Goal: Complete application form: Complete application form

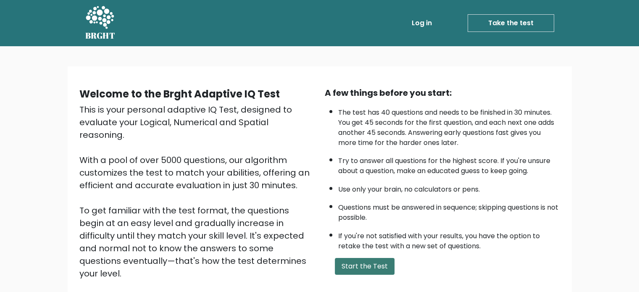
click at [351, 267] on button "Start the Test" at bounding box center [365, 266] width 60 height 17
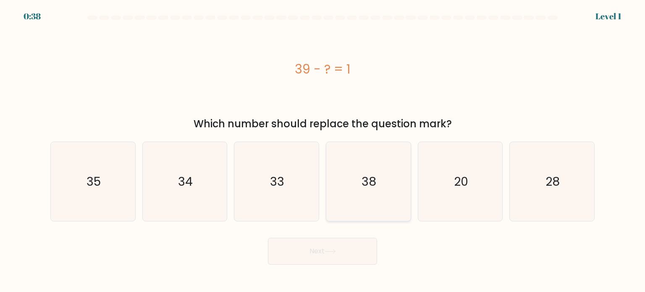
click at [376, 181] on text "38" at bounding box center [369, 181] width 15 height 17
click at [323, 150] on input "d. 38" at bounding box center [323, 148] width 0 height 4
radio input "true"
click at [320, 247] on button "Next" at bounding box center [322, 251] width 109 height 27
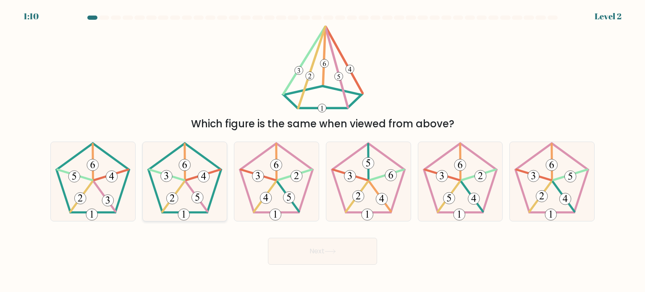
click at [208, 206] on icon at bounding box center [184, 181] width 79 height 79
click at [323, 150] on input "b." at bounding box center [323, 148] width 0 height 4
radio input "true"
click at [313, 242] on button "Next" at bounding box center [322, 251] width 109 height 27
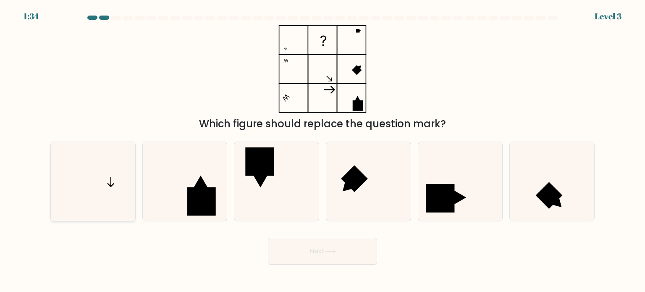
click at [74, 178] on icon at bounding box center [92, 181] width 79 height 79
click at [323, 150] on input "a." at bounding box center [323, 148] width 0 height 4
radio input "true"
click at [315, 251] on button "Next" at bounding box center [322, 251] width 109 height 27
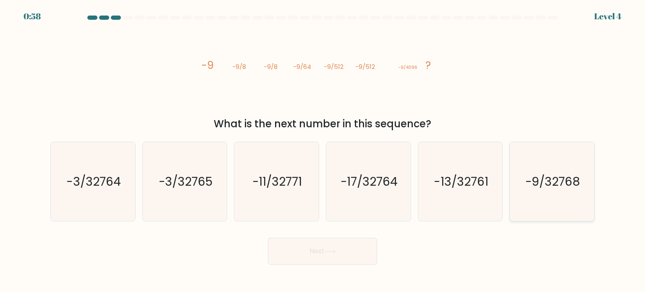
click at [552, 188] on text "-9/32768" at bounding box center [552, 181] width 55 height 17
click at [323, 150] on input "f. -9/32768" at bounding box center [323, 148] width 0 height 4
radio input "true"
click at [346, 244] on button "Next" at bounding box center [322, 251] width 109 height 27
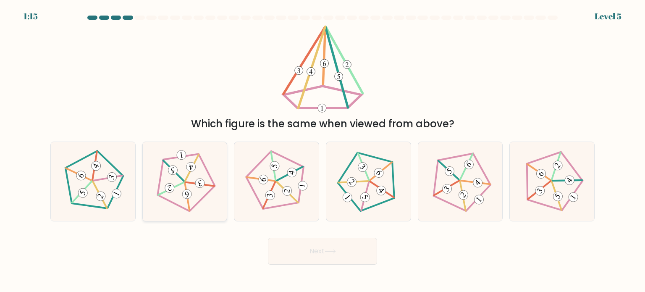
click at [173, 181] on icon at bounding box center [184, 181] width 63 height 63
click at [323, 150] on input "b." at bounding box center [323, 148] width 0 height 4
radio input "true"
click at [306, 245] on button "Next" at bounding box center [322, 251] width 109 height 27
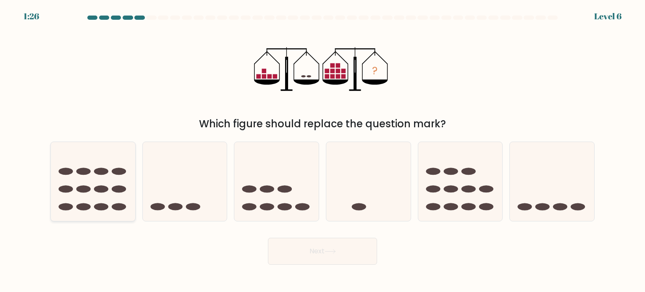
click at [101, 170] on ellipse at bounding box center [101, 171] width 14 height 7
click at [323, 150] on input "a." at bounding box center [323, 148] width 0 height 4
radio input "true"
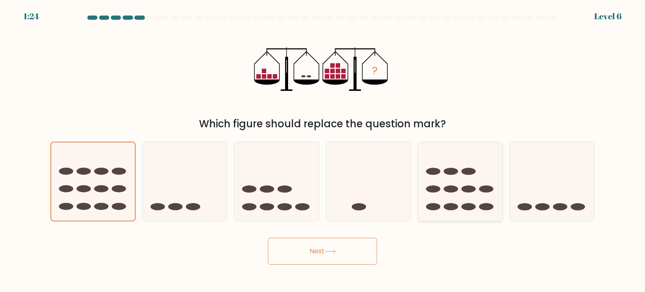
click at [457, 173] on icon at bounding box center [460, 182] width 84 height 70
click at [323, 150] on input "e." at bounding box center [323, 148] width 0 height 4
radio input "true"
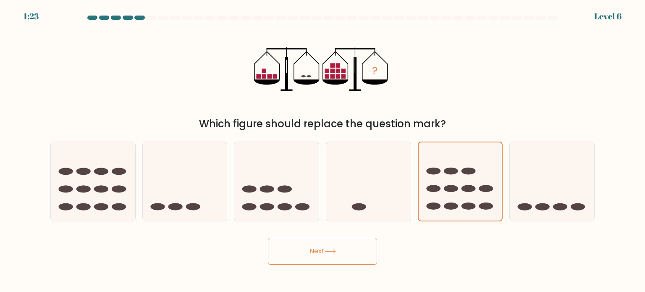
click at [325, 254] on button "Next" at bounding box center [322, 251] width 109 height 27
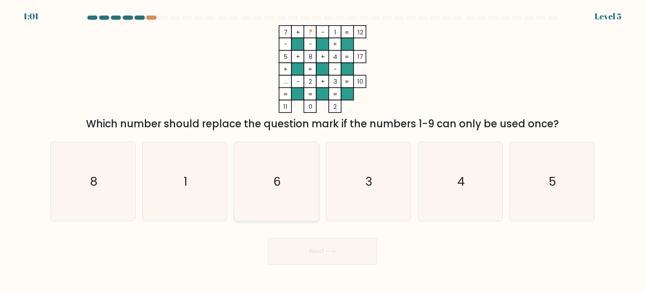
click at [282, 184] on icon "6" at bounding box center [276, 181] width 79 height 79
click at [323, 150] on input "c. 6" at bounding box center [323, 148] width 0 height 4
radio input "true"
click at [314, 251] on button "Next" at bounding box center [322, 251] width 109 height 27
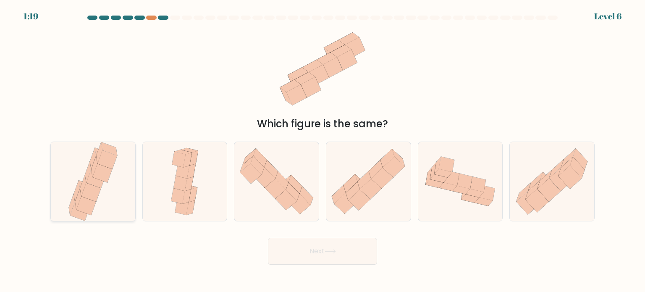
click at [96, 178] on icon at bounding box center [102, 172] width 20 height 19
click at [323, 150] on input "a." at bounding box center [323, 148] width 0 height 4
radio input "true"
click at [338, 246] on button "Next" at bounding box center [322, 251] width 109 height 27
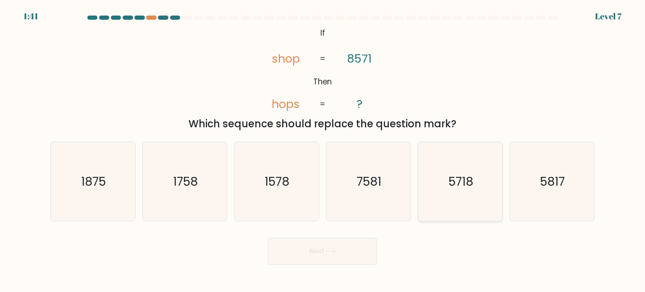
click at [491, 179] on icon "5718" at bounding box center [460, 181] width 79 height 79
click at [323, 150] on input "e. 5718" at bounding box center [323, 148] width 0 height 4
radio input "true"
click at [331, 254] on button "Next" at bounding box center [322, 251] width 109 height 27
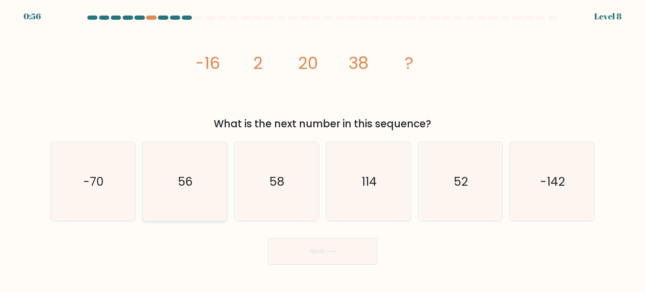
click at [207, 188] on icon "56" at bounding box center [184, 181] width 79 height 79
click at [323, 150] on input "b. 56" at bounding box center [323, 148] width 0 height 4
radio input "true"
click at [343, 262] on button "Next" at bounding box center [322, 251] width 109 height 27
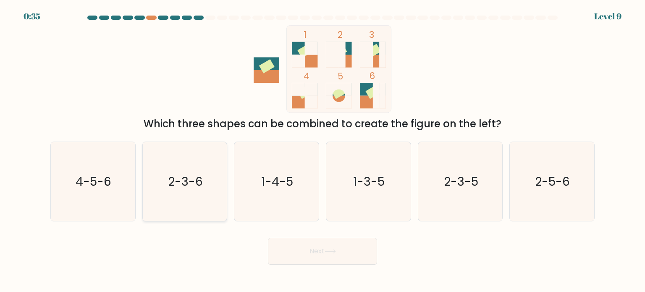
click at [165, 196] on icon "2-3-6" at bounding box center [184, 181] width 79 height 79
click at [323, 150] on input "b. 2-3-6" at bounding box center [323, 148] width 0 height 4
radio input "true"
click at [293, 241] on button "Next" at bounding box center [322, 251] width 109 height 27
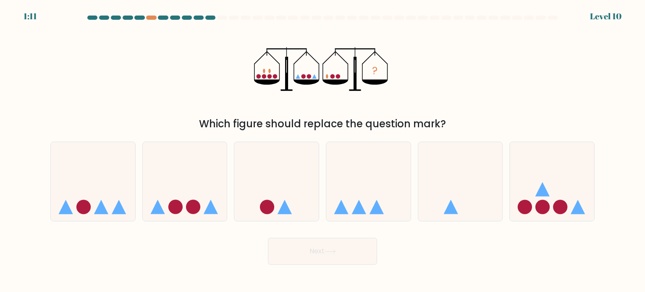
click at [312, 256] on button "Next" at bounding box center [322, 251] width 109 height 27
click at [219, 250] on div "Next" at bounding box center [322, 247] width 554 height 33
click at [279, 183] on icon at bounding box center [276, 182] width 84 height 70
click at [323, 150] on input "c." at bounding box center [323, 148] width 0 height 4
radio input "true"
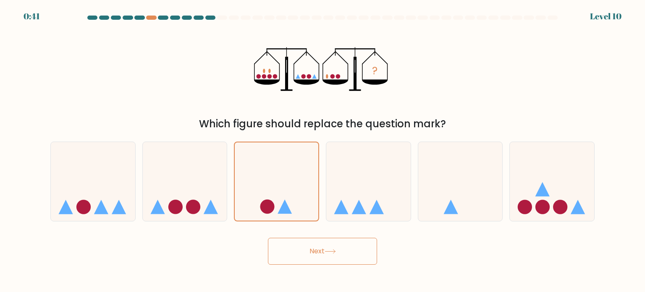
click at [357, 241] on button "Next" at bounding box center [322, 251] width 109 height 27
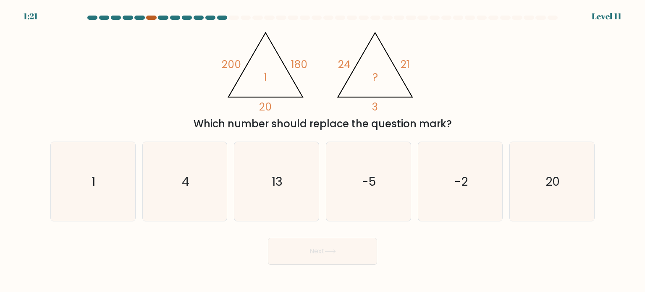
click at [153, 16] on div at bounding box center [151, 18] width 10 height 4
click at [436, 175] on icon "-2" at bounding box center [460, 181] width 79 height 79
click at [323, 150] on input "e. -2" at bounding box center [323, 148] width 0 height 4
radio input "true"
click at [299, 254] on button "Next" at bounding box center [322, 251] width 109 height 27
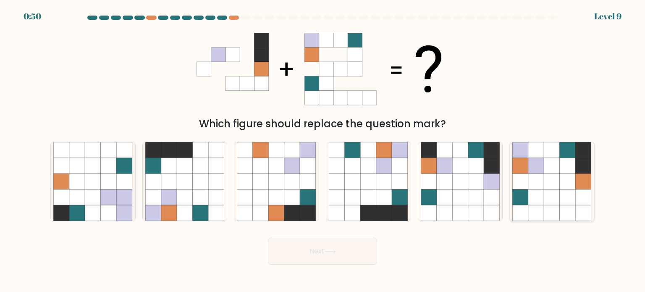
click at [565, 198] on icon at bounding box center [568, 197] width 16 height 16
click at [323, 150] on input "f." at bounding box center [323, 148] width 0 height 4
radio input "true"
click at [345, 252] on button "Next" at bounding box center [322, 251] width 109 height 27
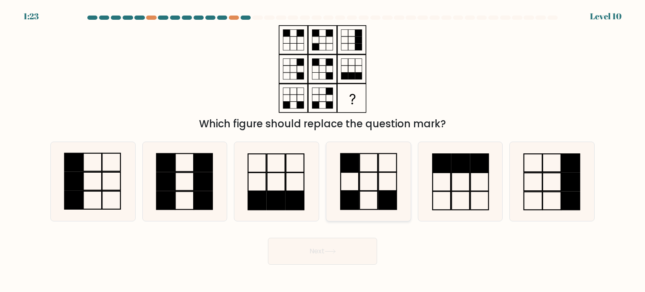
click at [388, 180] on icon at bounding box center [368, 181] width 79 height 79
click at [323, 150] on input "d." at bounding box center [323, 148] width 0 height 4
radio input "true"
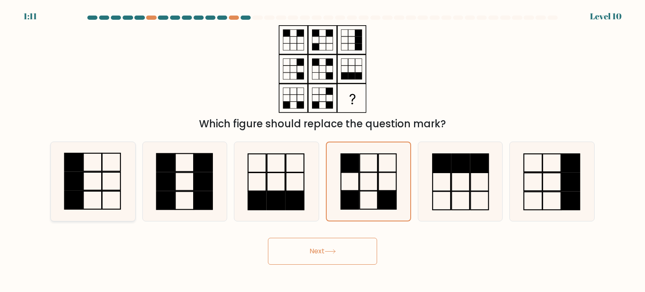
click at [71, 185] on rect at bounding box center [74, 181] width 18 height 18
click at [323, 150] on input "a." at bounding box center [323, 148] width 0 height 4
radio input "true"
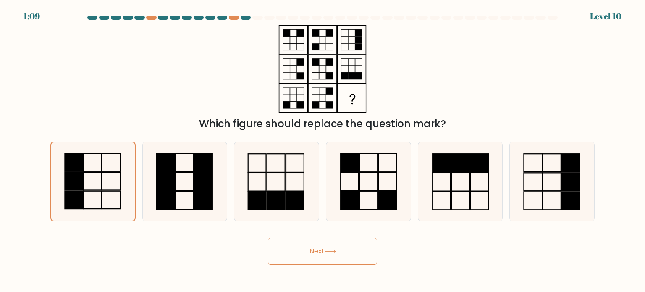
click at [310, 259] on button "Next" at bounding box center [322, 251] width 109 height 27
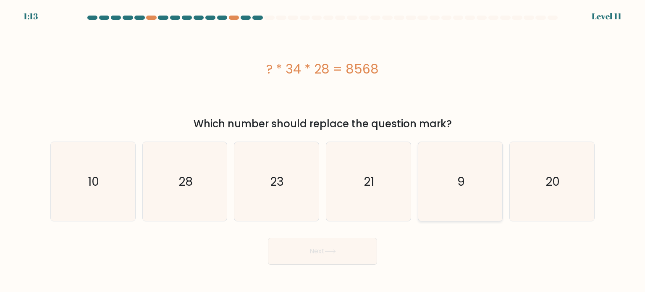
click at [443, 184] on icon "9" at bounding box center [460, 181] width 79 height 79
click at [323, 150] on input "e. 9" at bounding box center [323, 148] width 0 height 4
radio input "true"
click at [336, 247] on button "Next" at bounding box center [322, 251] width 109 height 27
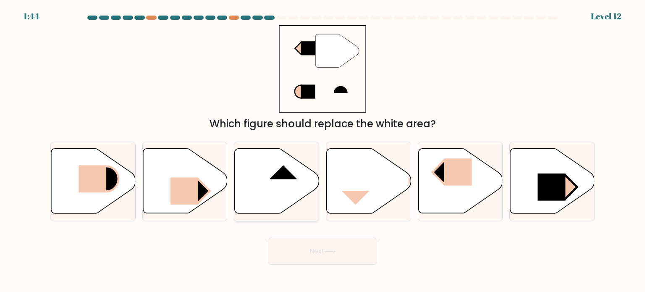
click at [239, 187] on icon at bounding box center [277, 181] width 84 height 65
click at [323, 150] on input "c." at bounding box center [323, 148] width 0 height 4
radio input "true"
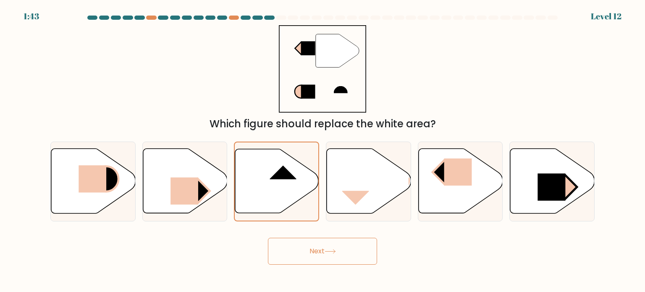
click at [326, 255] on button "Next" at bounding box center [322, 251] width 109 height 27
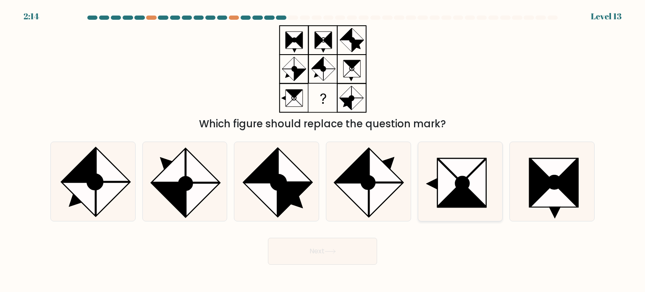
click at [439, 193] on icon at bounding box center [450, 182] width 24 height 47
click at [323, 150] on input "e." at bounding box center [323, 148] width 0 height 4
radio input "true"
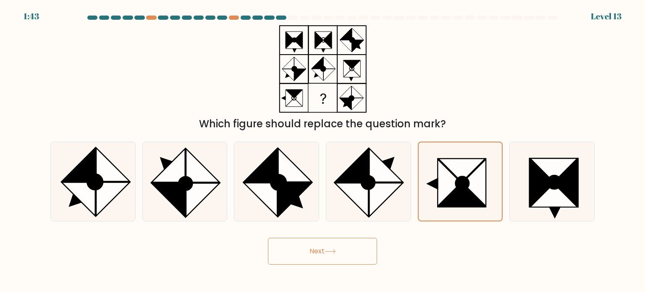
click at [324, 258] on button "Next" at bounding box center [322, 251] width 109 height 27
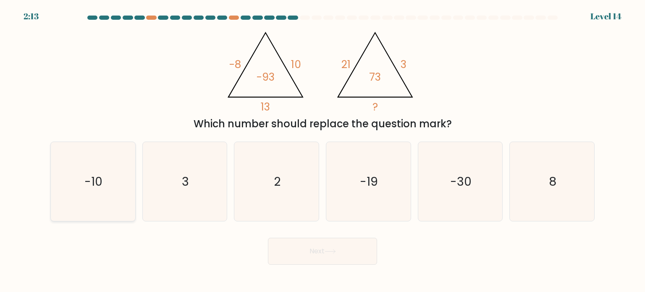
click at [82, 169] on icon "-10" at bounding box center [92, 181] width 79 height 79
click at [323, 150] on input "a. -10" at bounding box center [323, 148] width 0 height 4
radio input "true"
click at [341, 243] on button "Next" at bounding box center [322, 251] width 109 height 27
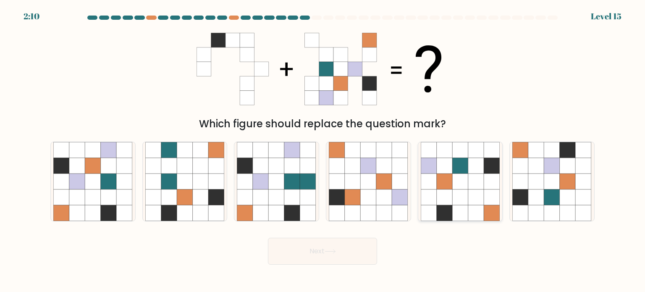
click at [461, 157] on icon at bounding box center [460, 150] width 16 height 16
click at [323, 150] on input "e." at bounding box center [323, 148] width 0 height 4
radio input "true"
click at [562, 192] on icon at bounding box center [568, 197] width 16 height 16
click at [323, 150] on input "f." at bounding box center [323, 148] width 0 height 4
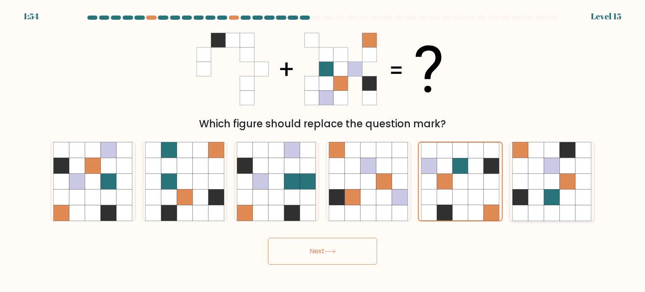
radio input "true"
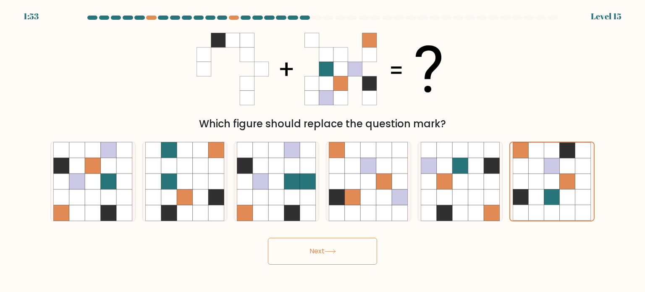
click at [362, 263] on button "Next" at bounding box center [322, 251] width 109 height 27
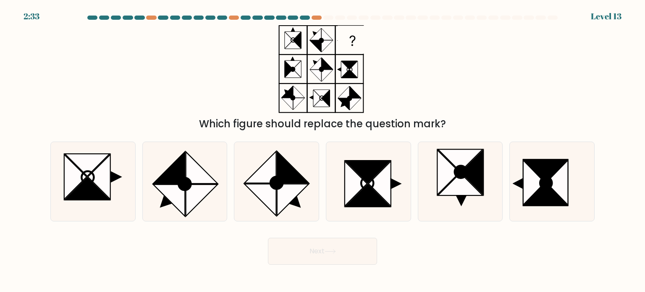
click at [458, 236] on div "Next" at bounding box center [322, 247] width 554 height 33
click at [265, 200] on icon at bounding box center [261, 200] width 32 height 32
click at [323, 150] on input "c." at bounding box center [323, 148] width 0 height 4
radio input "true"
click at [380, 191] on icon at bounding box center [380, 183] width 23 height 45
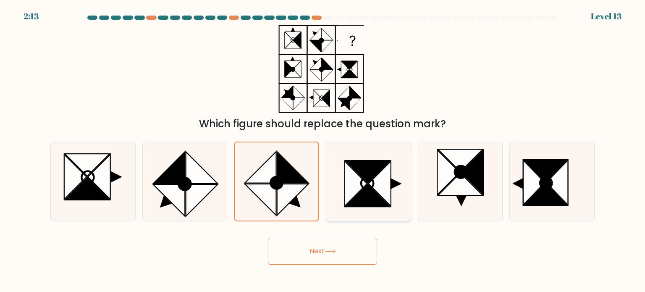
click at [323, 150] on input "d." at bounding box center [323, 148] width 0 height 4
radio input "true"
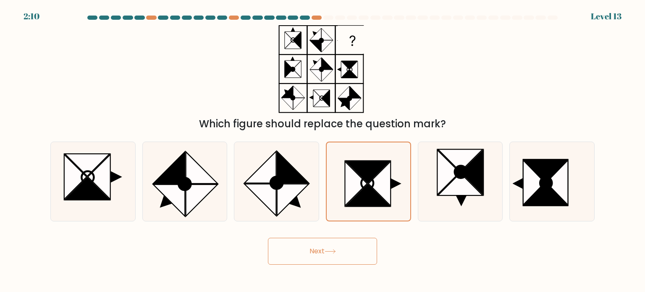
click at [328, 259] on button "Next" at bounding box center [322, 251] width 109 height 27
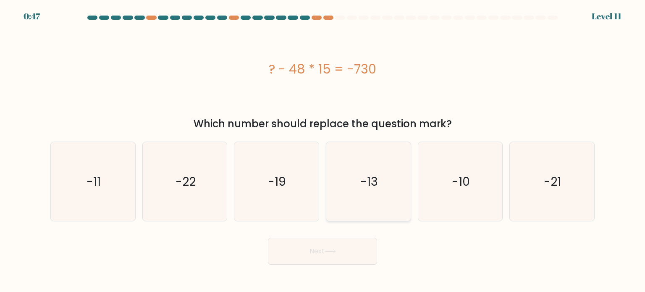
click at [374, 181] on text "-13" at bounding box center [369, 181] width 18 height 17
click at [323, 150] on input "d. -13" at bounding box center [323, 148] width 0 height 4
radio input "true"
click at [299, 248] on button "Next" at bounding box center [322, 251] width 109 height 27
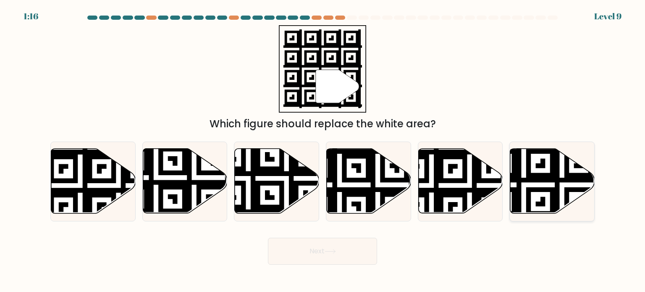
click at [533, 172] on icon at bounding box center [552, 181] width 84 height 65
click at [323, 150] on input "f." at bounding box center [323, 148] width 0 height 4
radio input "true"
click at [339, 247] on button "Next" at bounding box center [322, 251] width 109 height 27
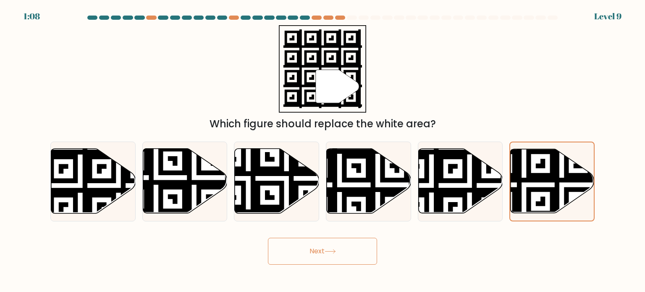
click at [304, 254] on button "Next" at bounding box center [322, 251] width 109 height 27
click at [291, 245] on button "Next" at bounding box center [322, 251] width 109 height 27
click at [596, 171] on div "f." at bounding box center [552, 182] width 92 height 80
click at [563, 186] on icon at bounding box center [553, 181] width 84 height 64
click at [323, 150] on input "f." at bounding box center [323, 148] width 0 height 4
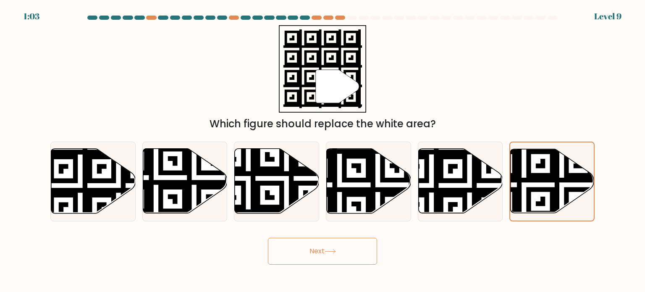
click at [518, 56] on div "" Which figure should replace the white area?" at bounding box center [322, 78] width 554 height 106
click at [541, 163] on icon at bounding box center [524, 146] width 151 height 151
click at [323, 150] on input "f." at bounding box center [323, 148] width 0 height 4
click at [541, 163] on icon at bounding box center [524, 146] width 151 height 151
click at [323, 150] on input "f." at bounding box center [323, 148] width 0 height 4
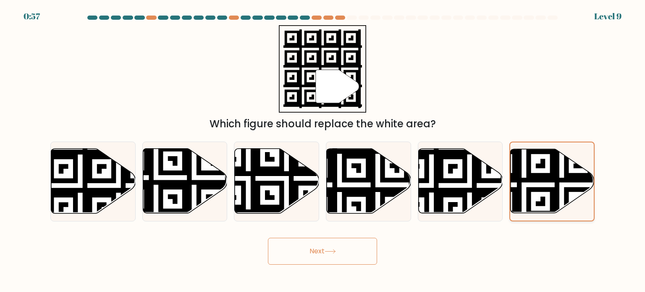
click at [541, 163] on icon at bounding box center [524, 146] width 151 height 151
click at [323, 150] on input "f." at bounding box center [323, 148] width 0 height 4
click at [333, 241] on button "Next" at bounding box center [322, 251] width 109 height 27
click at [314, 259] on button "Next" at bounding box center [322, 251] width 109 height 27
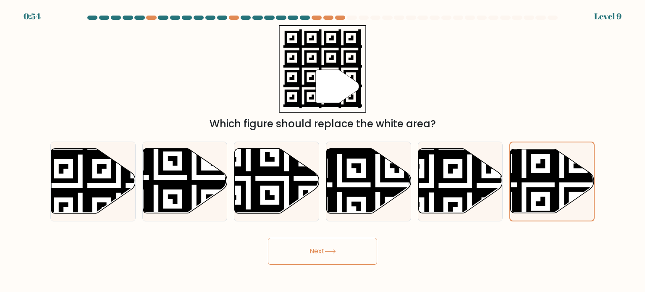
click at [314, 259] on button "Next" at bounding box center [322, 251] width 109 height 27
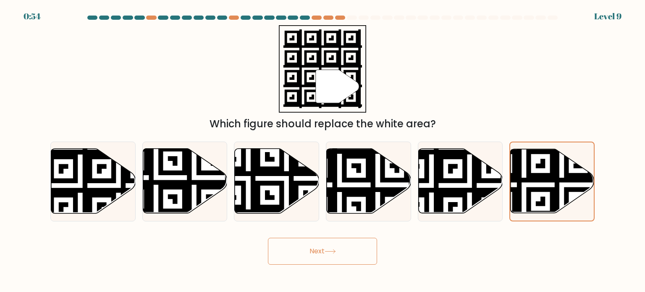
click at [314, 259] on button "Next" at bounding box center [322, 251] width 109 height 27
click at [299, 254] on button "Next" at bounding box center [322, 251] width 109 height 27
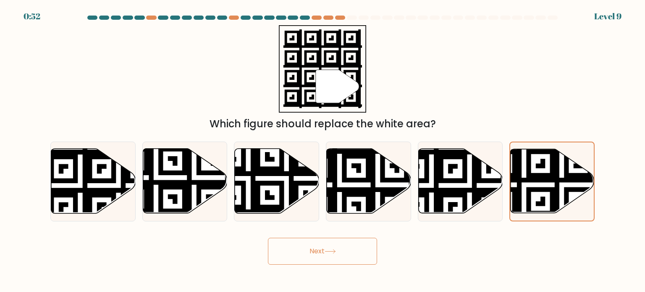
click at [299, 254] on button "Next" at bounding box center [322, 251] width 109 height 27
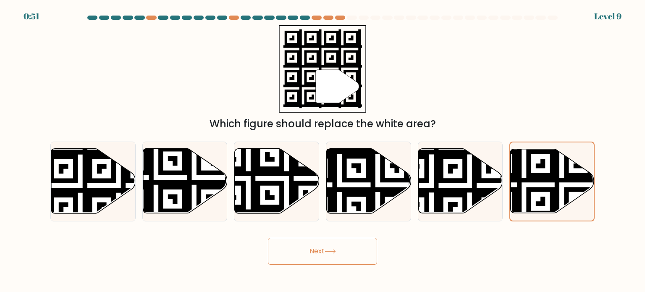
click at [299, 254] on button "Next" at bounding box center [322, 251] width 109 height 27
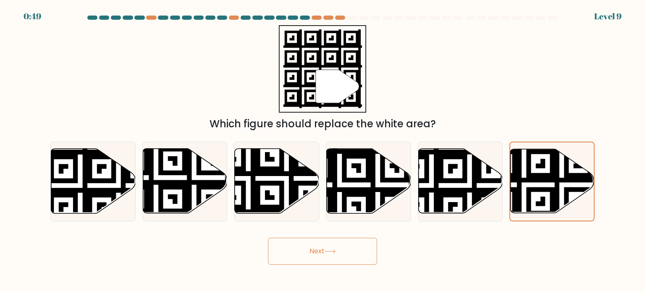
click at [372, 239] on button "Next" at bounding box center [322, 251] width 109 height 27
click at [326, 251] on button "Next" at bounding box center [322, 251] width 109 height 27
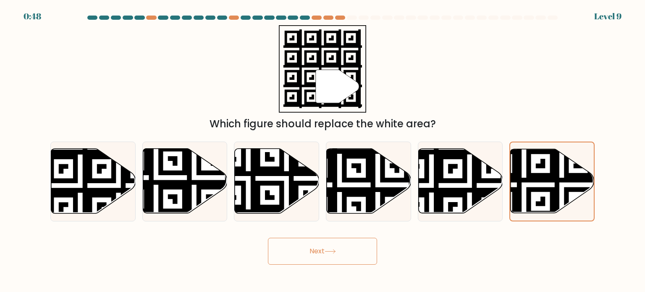
click at [326, 251] on button "Next" at bounding box center [322, 251] width 109 height 27
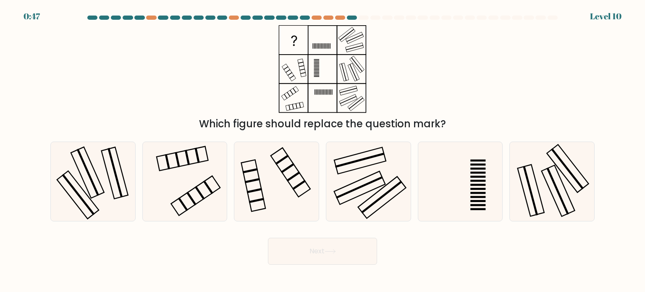
click at [475, 186] on icon at bounding box center [460, 181] width 79 height 79
click at [323, 150] on input "e." at bounding box center [323, 148] width 0 height 4
radio input "true"
click at [479, 93] on div "Which figure should replace the question mark?" at bounding box center [322, 78] width 554 height 106
click at [186, 190] on icon at bounding box center [184, 181] width 79 height 79
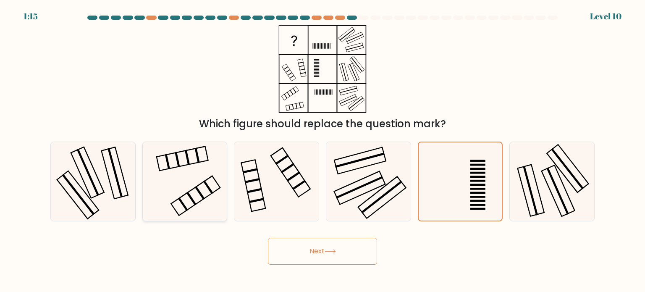
click at [323, 150] on input "b." at bounding box center [323, 148] width 0 height 4
radio input "true"
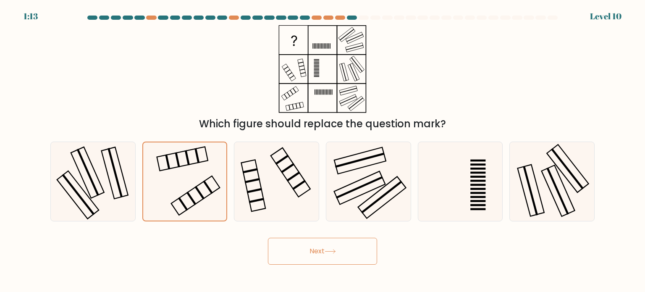
click at [332, 253] on icon at bounding box center [330, 251] width 11 height 5
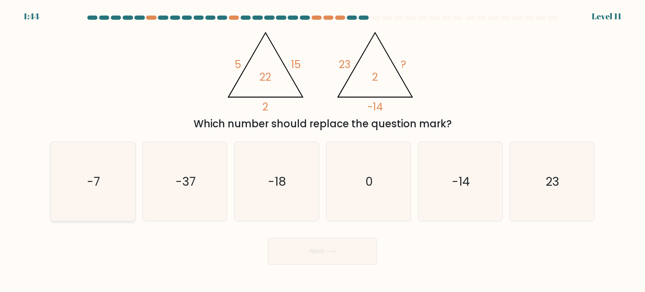
click at [101, 178] on icon "-7" at bounding box center [92, 181] width 79 height 79
click at [323, 150] on input "a. -7" at bounding box center [323, 148] width 0 height 4
radio input "true"
click at [286, 247] on button "Next" at bounding box center [322, 251] width 109 height 27
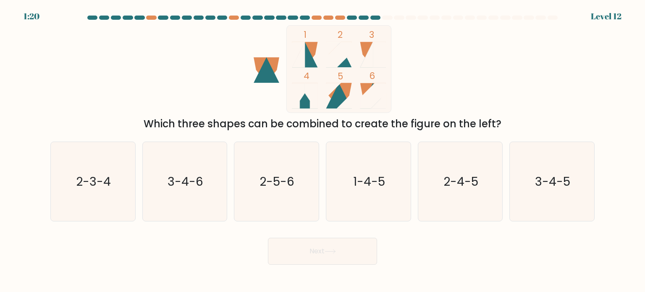
click at [281, 140] on div "a. 2-3-4 b. 3-4-6 c. 2-5-6 d. 1-4-5" at bounding box center [322, 178] width 551 height 87
click at [278, 163] on icon "2-5-6" at bounding box center [276, 181] width 79 height 79
click at [323, 150] on input "c. 2-5-6" at bounding box center [323, 148] width 0 height 4
radio input "true"
click at [317, 259] on button "Next" at bounding box center [322, 251] width 109 height 27
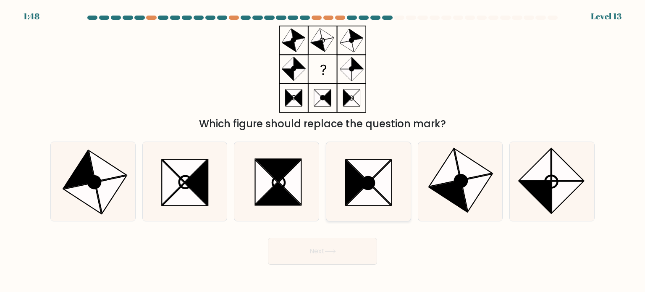
click at [360, 195] on icon at bounding box center [368, 194] width 45 height 22
click at [323, 150] on input "d." at bounding box center [323, 148] width 0 height 4
radio input "true"
click at [179, 184] on icon at bounding box center [185, 182] width 12 height 12
click at [323, 150] on input "b." at bounding box center [323, 148] width 0 height 4
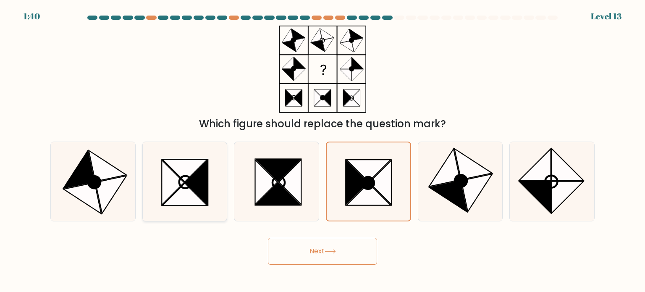
radio input "true"
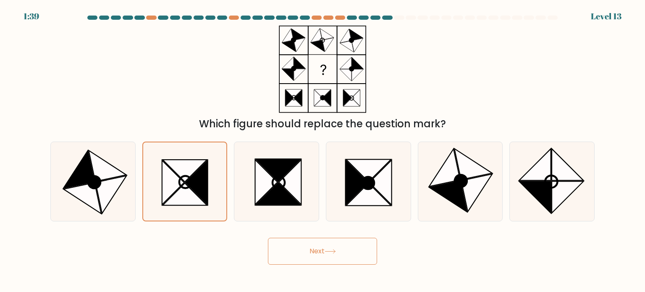
click at [331, 250] on icon at bounding box center [330, 251] width 11 height 5
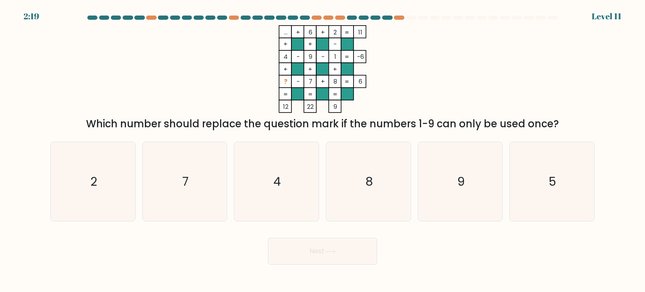
click at [244, 258] on div "Next" at bounding box center [322, 247] width 554 height 33
click at [570, 191] on icon "5" at bounding box center [551, 181] width 79 height 79
click at [323, 150] on input "f. 5" at bounding box center [323, 148] width 0 height 4
radio input "true"
click at [309, 249] on button "Next" at bounding box center [322, 251] width 109 height 27
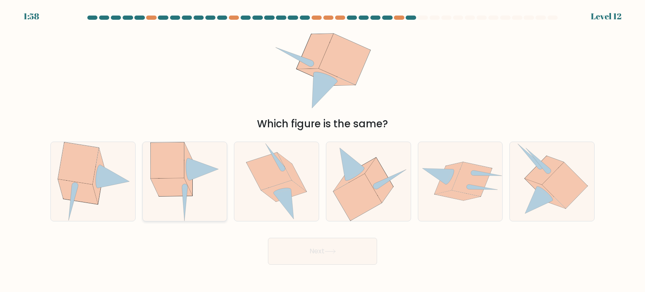
click at [156, 199] on icon at bounding box center [184, 181] width 69 height 79
click at [323, 150] on input "b." at bounding box center [323, 148] width 0 height 4
radio input "true"
click at [304, 247] on button "Next" at bounding box center [322, 251] width 109 height 27
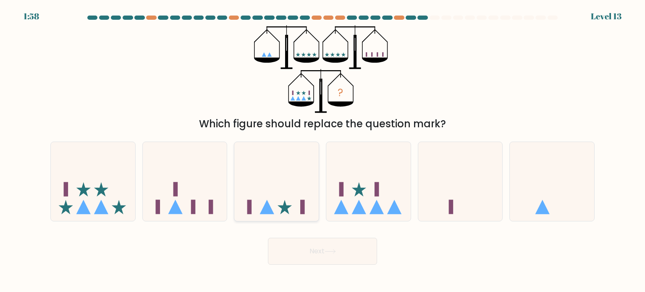
click at [257, 200] on icon at bounding box center [276, 182] width 84 height 70
click at [323, 150] on input "c." at bounding box center [323, 148] width 0 height 4
radio input "true"
click at [87, 183] on icon at bounding box center [93, 182] width 84 height 70
click at [323, 150] on input "a." at bounding box center [323, 148] width 0 height 4
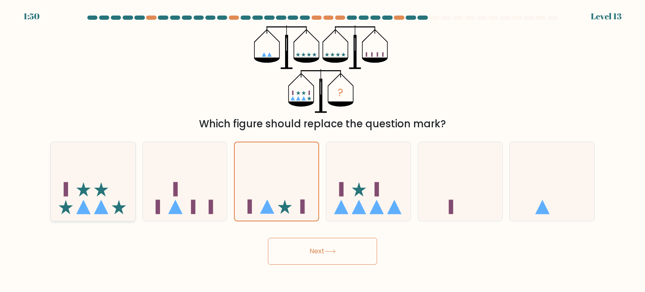
radio input "true"
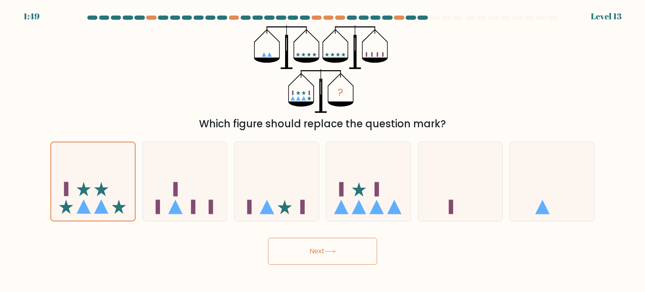
click at [355, 256] on button "Next" at bounding box center [322, 251] width 109 height 27
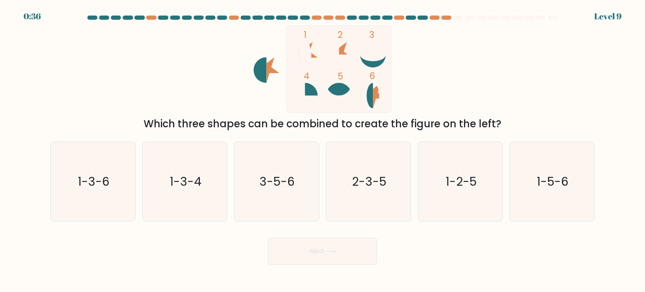
click at [236, 90] on icon "1 2 3 4 5 6" at bounding box center [323, 69] width 226 height 88
click at [77, 211] on icon "1-3-6" at bounding box center [92, 181] width 79 height 79
click at [323, 150] on input "a. 1-3-6" at bounding box center [323, 148] width 0 height 4
radio input "true"
click at [329, 262] on button "Next" at bounding box center [322, 251] width 109 height 27
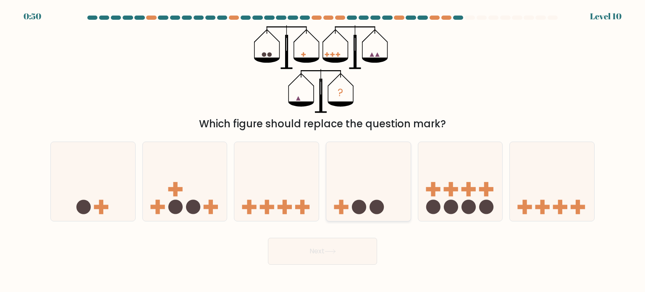
click at [376, 207] on circle at bounding box center [377, 206] width 14 height 14
click at [323, 150] on input "d." at bounding box center [323, 148] width 0 height 4
radio input "true"
click at [324, 255] on button "Next" at bounding box center [322, 251] width 109 height 27
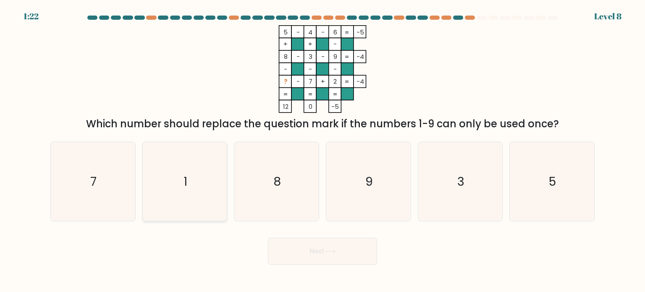
click at [179, 155] on icon "1" at bounding box center [184, 181] width 79 height 79
click at [323, 150] on input "b. 1" at bounding box center [323, 148] width 0 height 4
radio input "true"
click at [282, 255] on button "Next" at bounding box center [322, 251] width 109 height 27
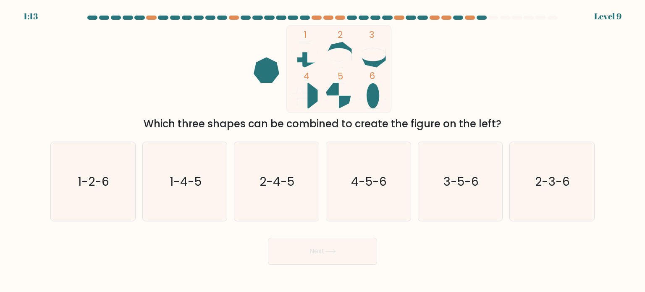
click at [338, 253] on button "Next" at bounding box center [322, 251] width 109 height 27
click at [436, 238] on div "Next" at bounding box center [322, 247] width 554 height 33
click at [550, 197] on icon "2-3-6" at bounding box center [551, 181] width 79 height 79
click at [323, 150] on input "f. 2-3-6" at bounding box center [323, 148] width 0 height 4
radio input "true"
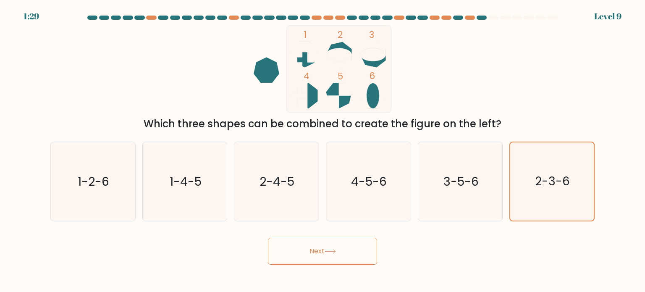
click at [350, 239] on button "Next" at bounding box center [322, 251] width 109 height 27
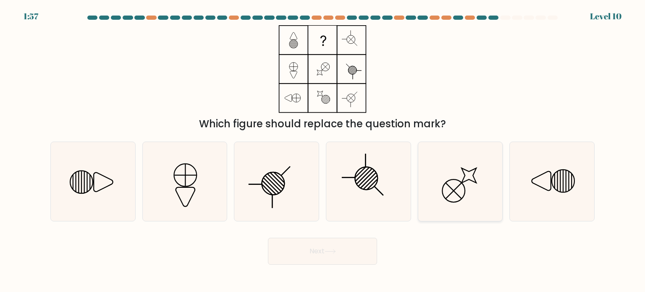
click at [469, 182] on icon at bounding box center [460, 181] width 79 height 79
click at [323, 150] on input "e." at bounding box center [323, 148] width 0 height 4
radio input "true"
click at [326, 247] on button "Next" at bounding box center [322, 251] width 109 height 27
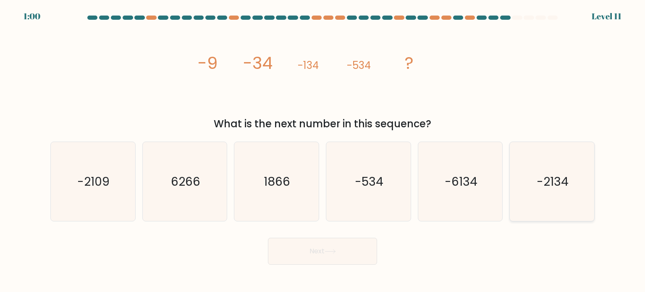
click at [533, 180] on icon "-2134" at bounding box center [551, 181] width 79 height 79
click at [323, 150] on input "f. -2134" at bounding box center [323, 148] width 0 height 4
radio input "true"
click at [330, 252] on icon at bounding box center [330, 251] width 11 height 5
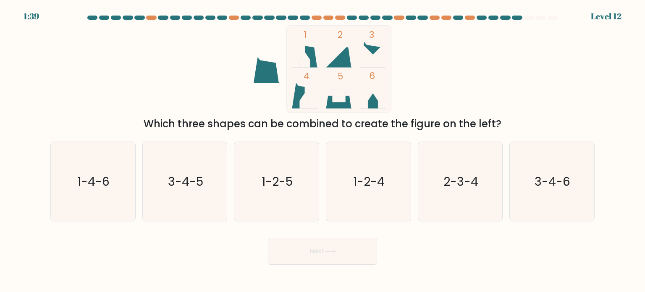
click at [156, 247] on div "Next" at bounding box center [322, 247] width 554 height 33
click at [109, 179] on text "1-4-6" at bounding box center [94, 181] width 32 height 17
click at [323, 150] on input "a. 1-4-6" at bounding box center [323, 148] width 0 height 4
radio input "true"
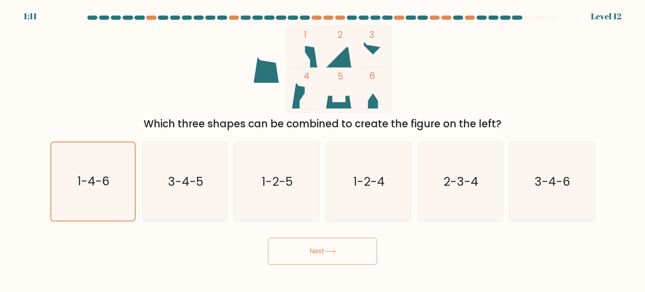
click at [296, 264] on button "Next" at bounding box center [322, 251] width 109 height 27
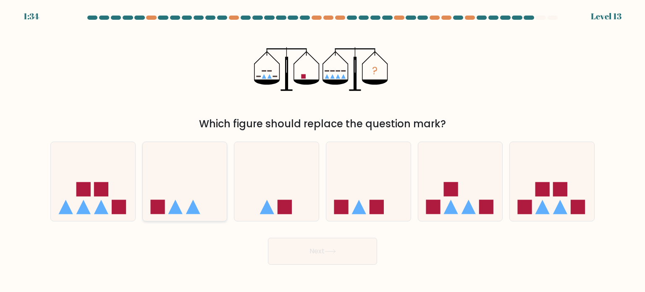
click at [185, 186] on icon at bounding box center [185, 182] width 84 height 70
click at [323, 150] on input "b." at bounding box center [323, 148] width 0 height 4
radio input "true"
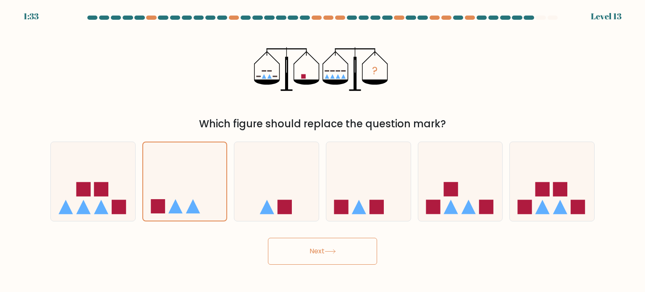
click at [339, 257] on button "Next" at bounding box center [322, 251] width 109 height 27
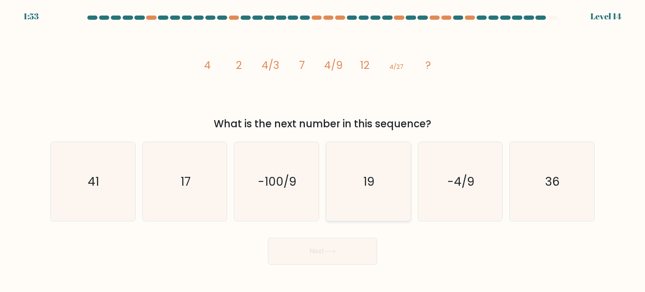
click at [382, 170] on icon "19" at bounding box center [368, 181] width 79 height 79
click at [323, 150] on input "d. 19" at bounding box center [323, 148] width 0 height 4
radio input "true"
click at [321, 248] on button "Next" at bounding box center [322, 251] width 109 height 27
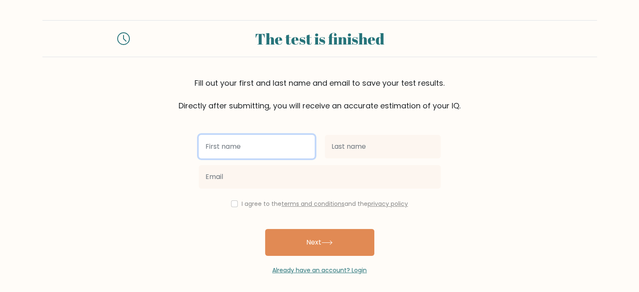
click at [223, 149] on input "text" at bounding box center [257, 147] width 116 height 24
type input "Mary Hyacinth"
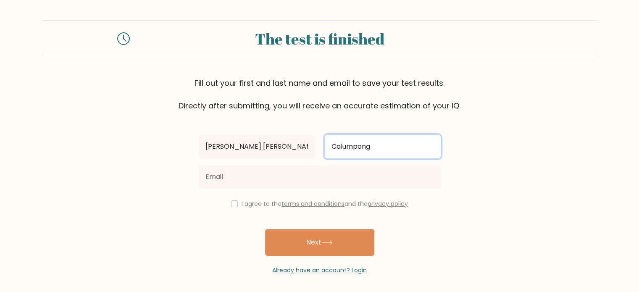
type input "Calumpong"
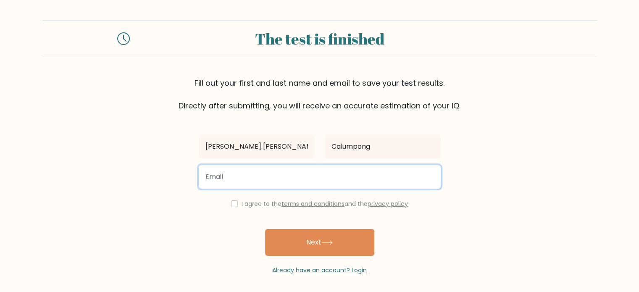
click at [227, 175] on input "email" at bounding box center [320, 177] width 242 height 24
type input "maryhyacinthcalumpong@gmail.com"
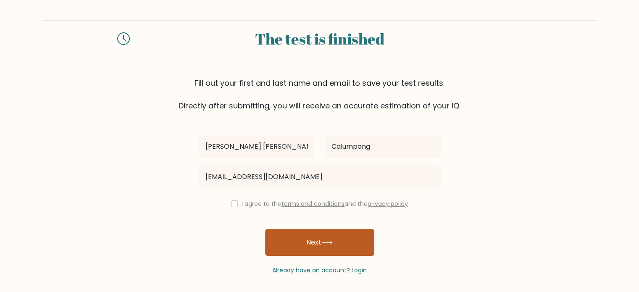
click at [299, 246] on button "Next" at bounding box center [319, 242] width 109 height 27
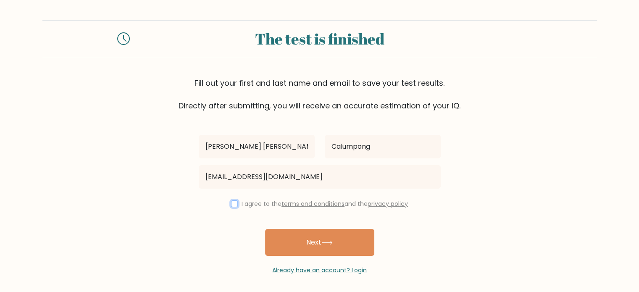
click at [234, 202] on input "checkbox" at bounding box center [234, 203] width 7 height 7
checkbox input "true"
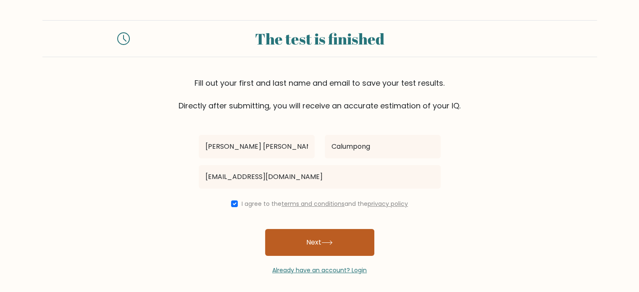
click at [328, 246] on button "Next" at bounding box center [319, 242] width 109 height 27
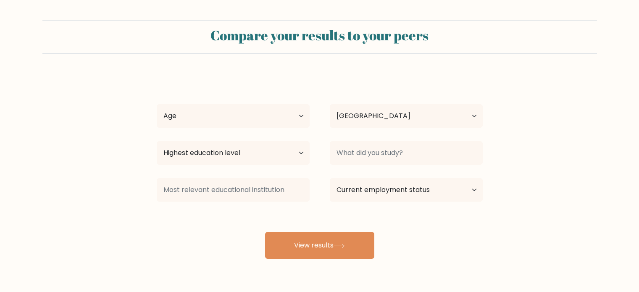
select select "PH"
click at [279, 104] on select "Age Under 18 years old 18-24 years old 25-34 years old 35-44 years old 45-54 ye…" at bounding box center [233, 116] width 153 height 24
select select "25_34"
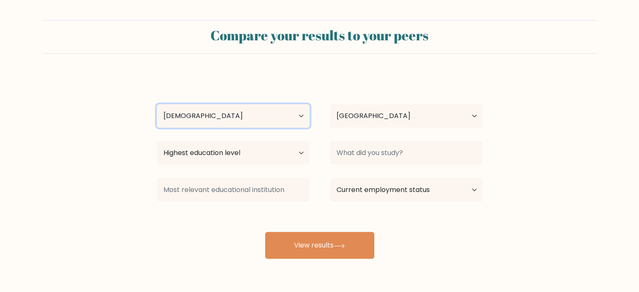
click at [157, 104] on select "Age Under 18 years old 18-24 years old 25-34 years old 35-44 years old 45-54 ye…" at bounding box center [233, 116] width 153 height 24
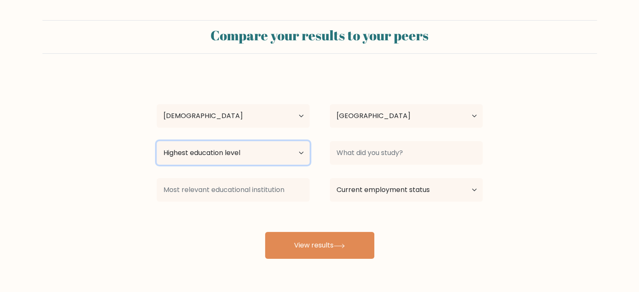
click at [256, 150] on select "Highest education level No schooling Primary Lower Secondary Upper Secondary Oc…" at bounding box center [233, 153] width 153 height 24
select select "bachelors_degree"
click at [157, 141] on select "Highest education level No schooling Primary Lower Secondary Upper Secondary Oc…" at bounding box center [233, 153] width 153 height 24
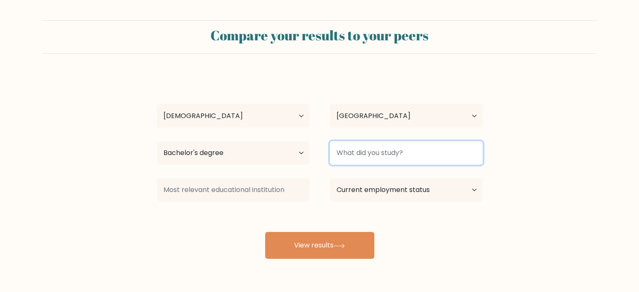
click at [387, 147] on input at bounding box center [406, 153] width 153 height 24
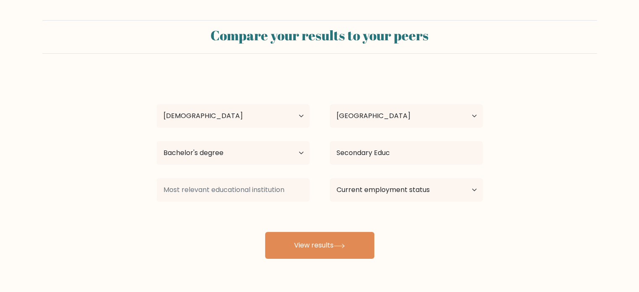
click at [391, 178] on div "Mary Hyacinth Calumpong Age Under 18 years old 18-24 years old 25-34 years old …" at bounding box center [320, 166] width 336 height 185
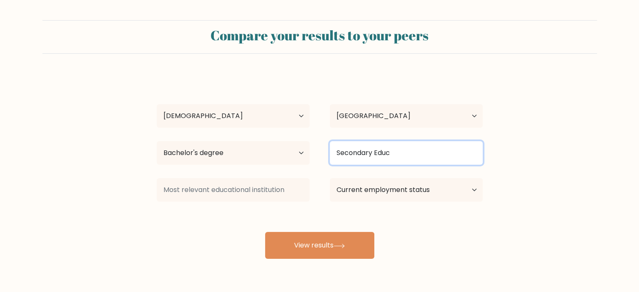
click at [411, 157] on input "Secondary Educ" at bounding box center [406, 153] width 153 height 24
type input "Secondary Education major in Science"
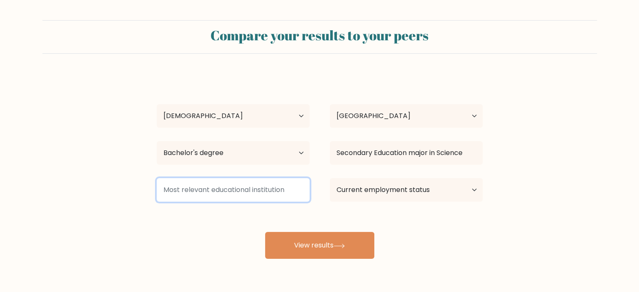
click at [230, 195] on input at bounding box center [233, 190] width 153 height 24
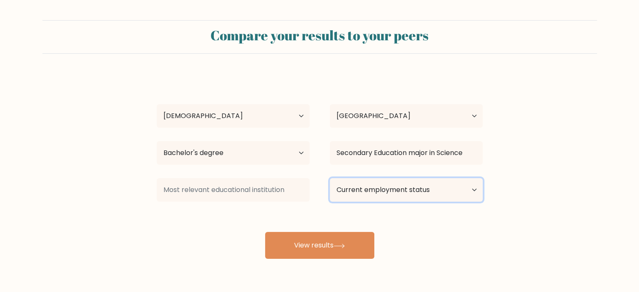
click at [377, 193] on select "Current employment status Employed Student Retired Other / prefer not to answer" at bounding box center [406, 190] width 153 height 24
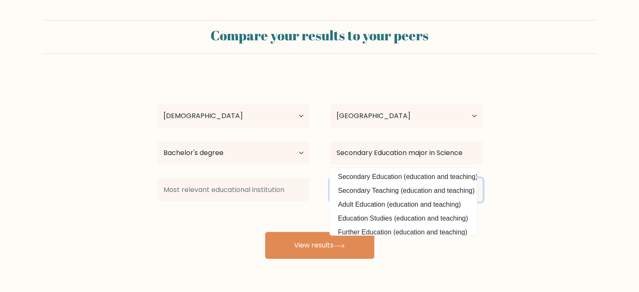
select select "employed"
click at [330, 178] on select "Current employment status Employed Student Retired Other / prefer not to answer" at bounding box center [406, 190] width 153 height 24
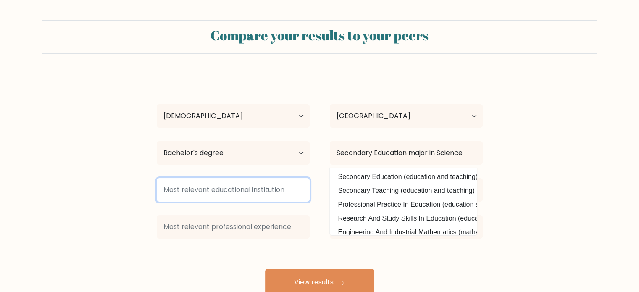
click at [240, 189] on input at bounding box center [233, 190] width 153 height 24
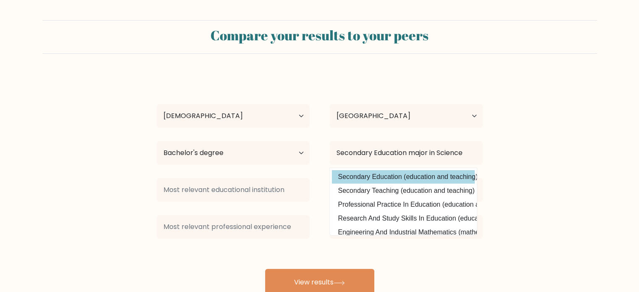
click at [414, 176] on option "Secondary Education (education and teaching)" at bounding box center [403, 176] width 143 height 13
type input "Secondary Education"
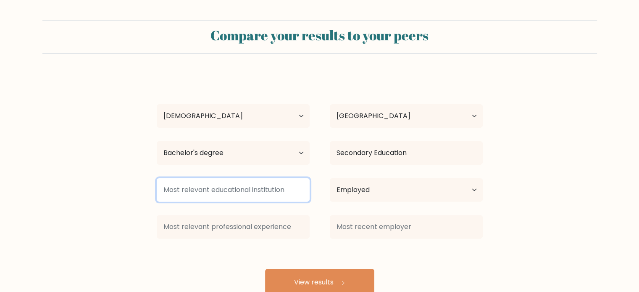
click at [306, 191] on input at bounding box center [233, 190] width 153 height 24
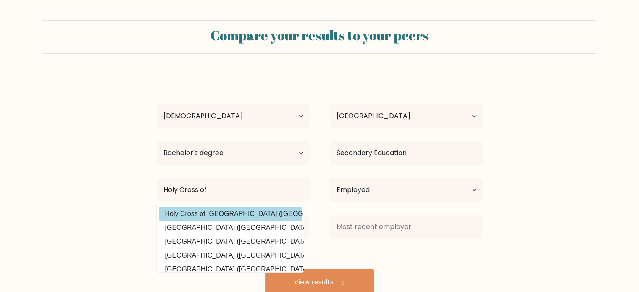
click at [250, 214] on div "Mary Hyacinth Calumpong Age Under 18 years old 18-24 years old 25-34 years old …" at bounding box center [320, 185] width 336 height 222
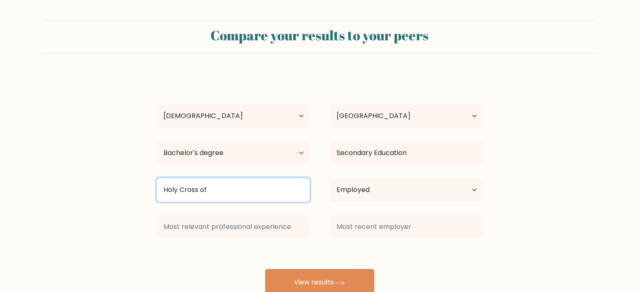
click at [252, 198] on input "Holy Cross of" at bounding box center [233, 190] width 153 height 24
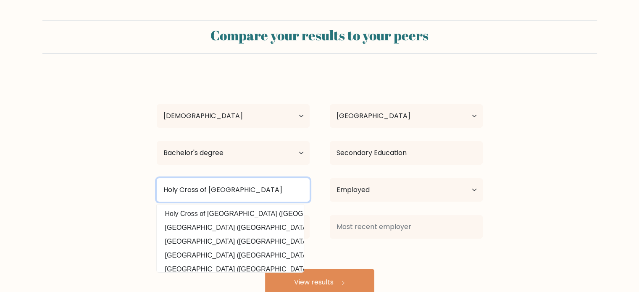
type input "Holy Cross of Davao College"
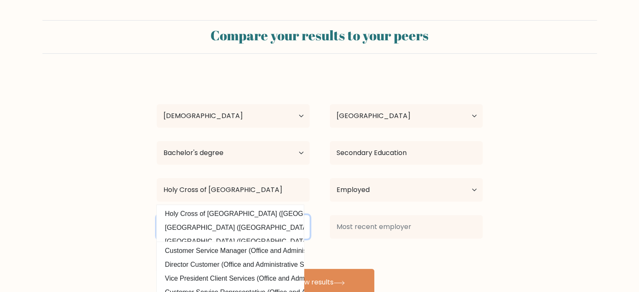
type input "Customer"
click at [404, 251] on div "Mary Hyacinth Calumpong Age Under 18 years old 18-24 years old 25-34 years old …" at bounding box center [320, 185] width 336 height 222
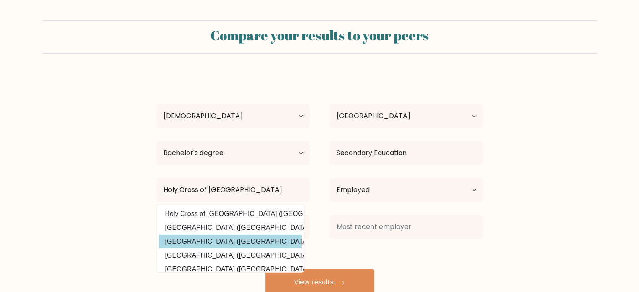
click at [176, 239] on option "Holy Cross College (United States)" at bounding box center [230, 241] width 143 height 13
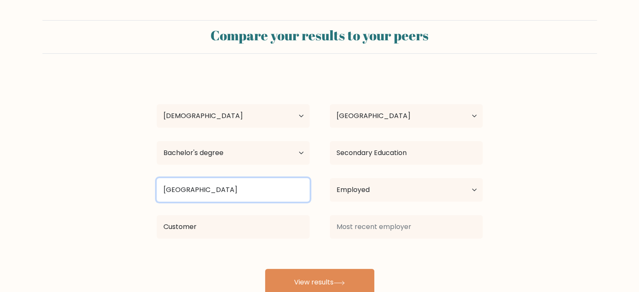
click at [220, 183] on input "Holy Cross College" at bounding box center [233, 190] width 153 height 24
click at [244, 191] on input "Holy Cross College" at bounding box center [233, 190] width 153 height 24
click at [213, 199] on input "Holy Cross of Davao College" at bounding box center [233, 190] width 153 height 24
type input "Holy Cross of Davao College"
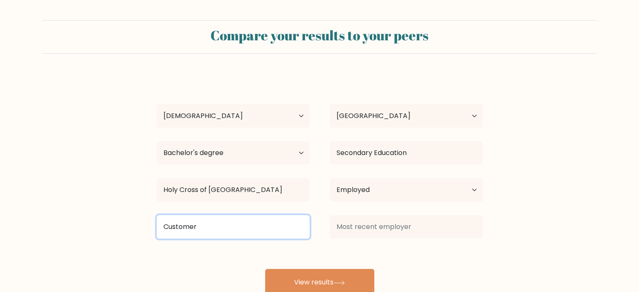
click at [171, 227] on input "Customer" at bounding box center [233, 227] width 153 height 24
click at [223, 224] on input "Customer" at bounding box center [233, 227] width 153 height 24
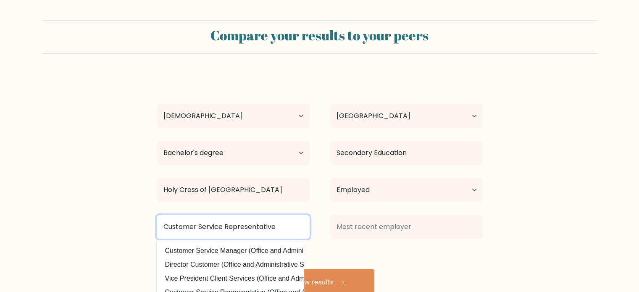
type input "Customer Service Representative"
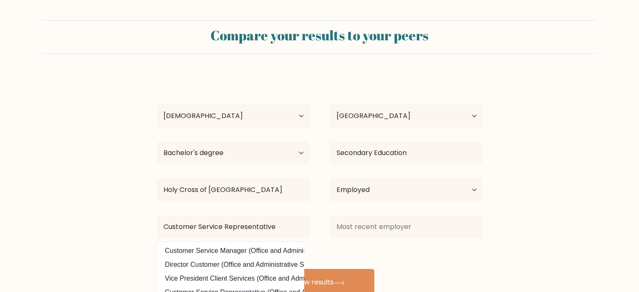
scroll to position [10, 0]
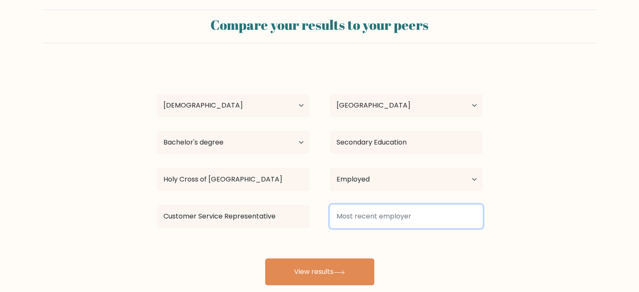
click at [375, 222] on input at bounding box center [406, 217] width 153 height 24
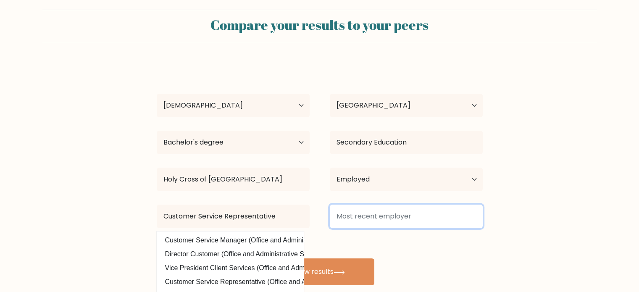
type input "S"
type input "Awesome CX"
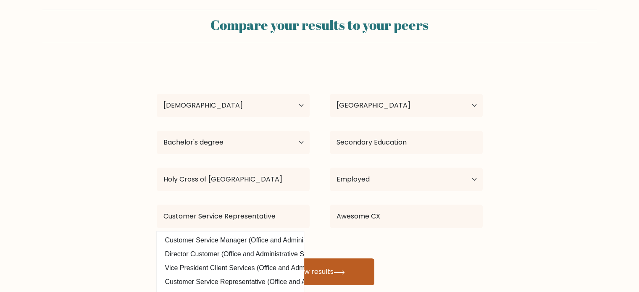
click at [350, 271] on button "View results" at bounding box center [319, 271] width 109 height 27
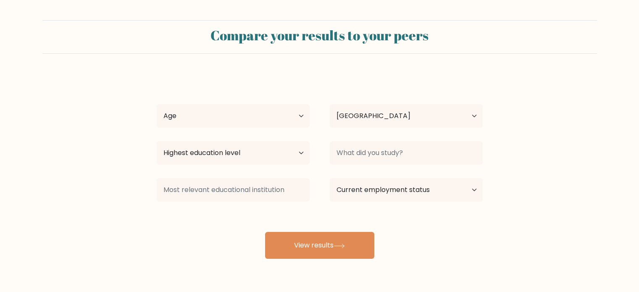
select select "PH"
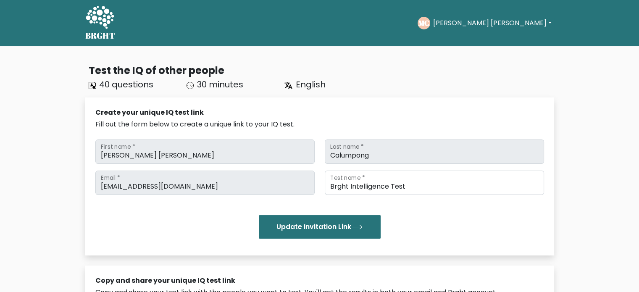
click at [240, 56] on div "Test the IQ of other people 40 questions 30 minutes English Create your unique …" at bounding box center [319, 269] width 479 height 426
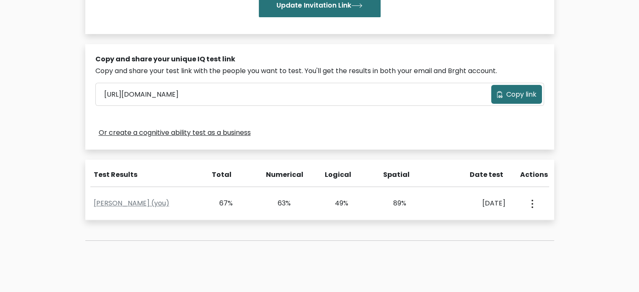
scroll to position [239, 0]
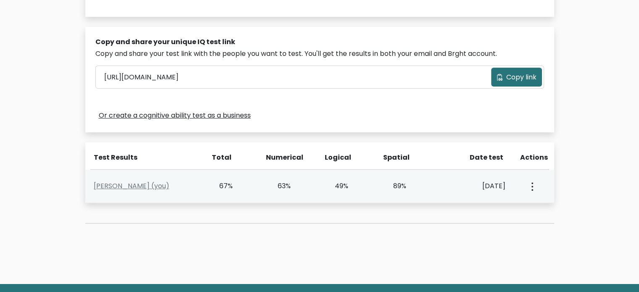
click at [538, 189] on div "View Profile" at bounding box center [531, 186] width 29 height 26
